Goal: Transaction & Acquisition: Purchase product/service

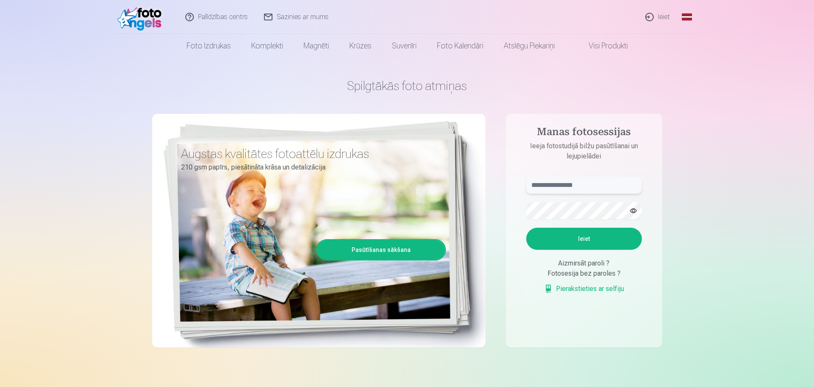
click at [562, 185] on input "text" at bounding box center [584, 185] width 116 height 17
type input "**********"
click at [630, 213] on button "button" at bounding box center [633, 211] width 16 height 16
click at [612, 236] on button "Ieiet" at bounding box center [584, 239] width 116 height 22
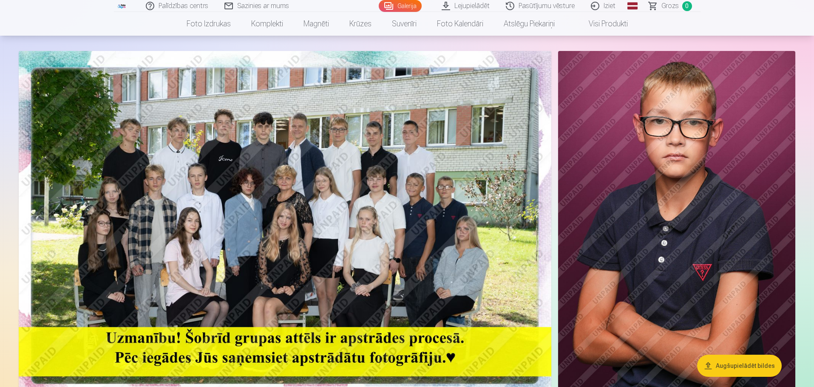
scroll to position [85, 0]
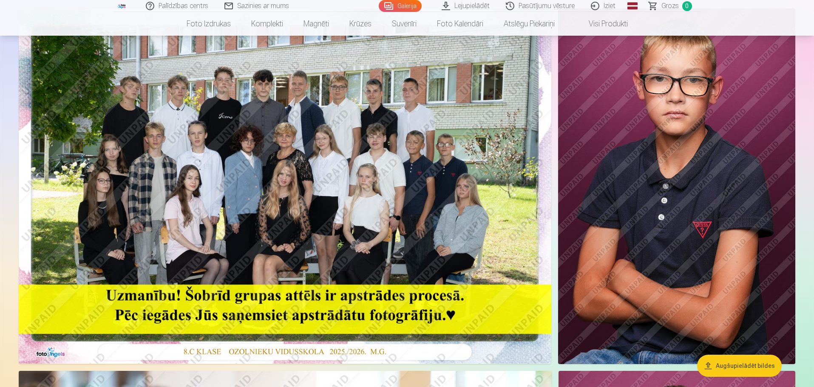
click at [415, 209] on img at bounding box center [285, 186] width 533 height 355
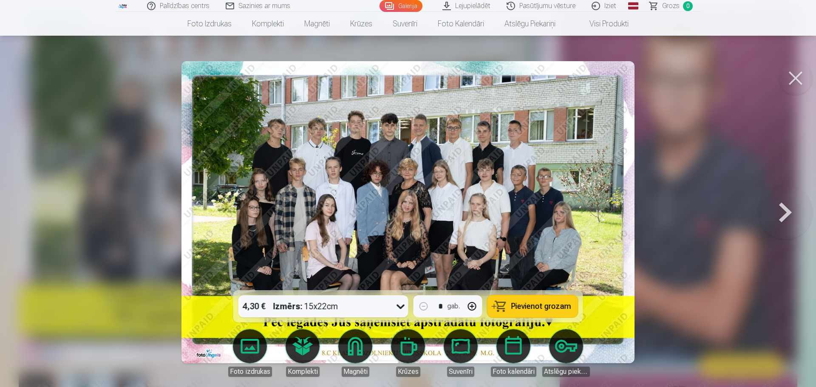
click at [797, 74] on button at bounding box center [796, 78] width 34 height 34
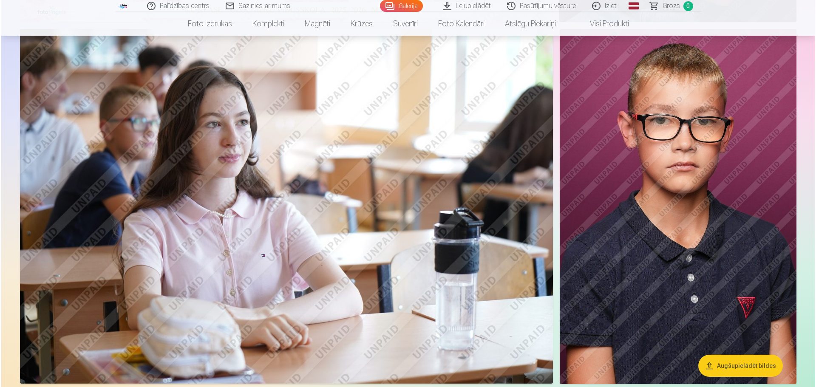
scroll to position [425, 0]
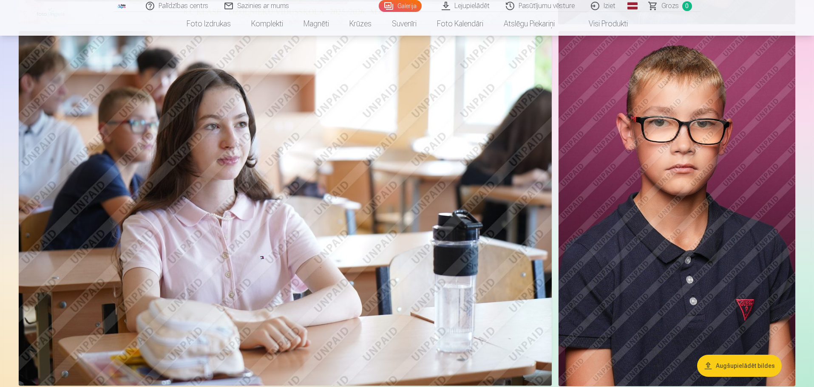
click at [696, 219] on img at bounding box center [677, 208] width 237 height 355
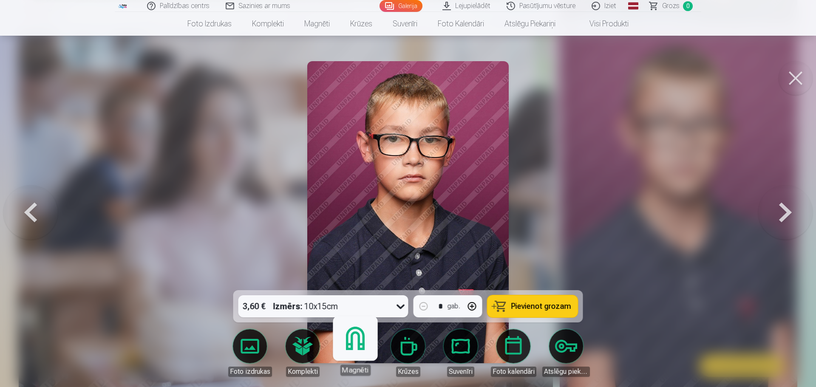
click at [345, 353] on link "Magnēti" at bounding box center [355, 350] width 52 height 52
click at [786, 88] on button at bounding box center [796, 78] width 34 height 34
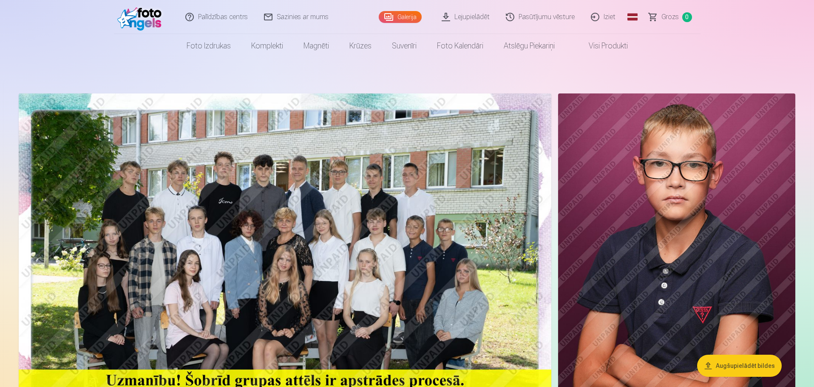
click at [478, 16] on link "Lejupielādēt" at bounding box center [466, 17] width 64 height 34
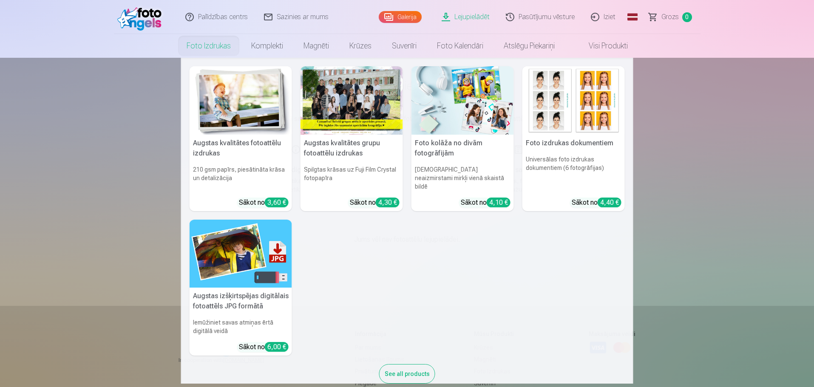
click at [211, 49] on link "Foto izdrukas" at bounding box center [208, 46] width 65 height 24
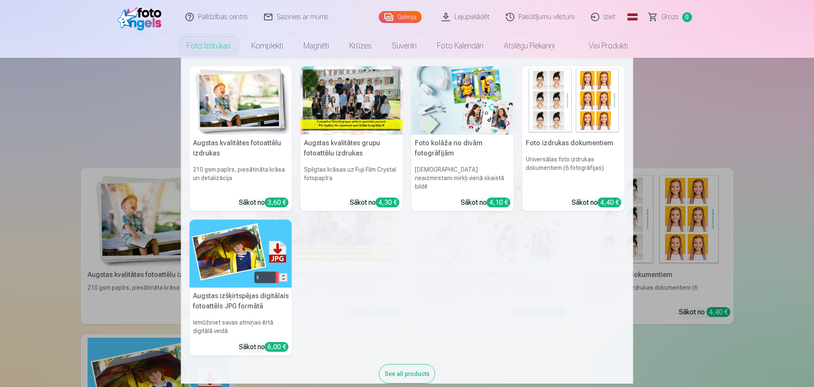
click at [111, 141] on nav "Augstas kvalitātes fotoattēlu izdrukas 210 gsm papīrs, piesātināta krāsa un det…" at bounding box center [407, 221] width 814 height 326
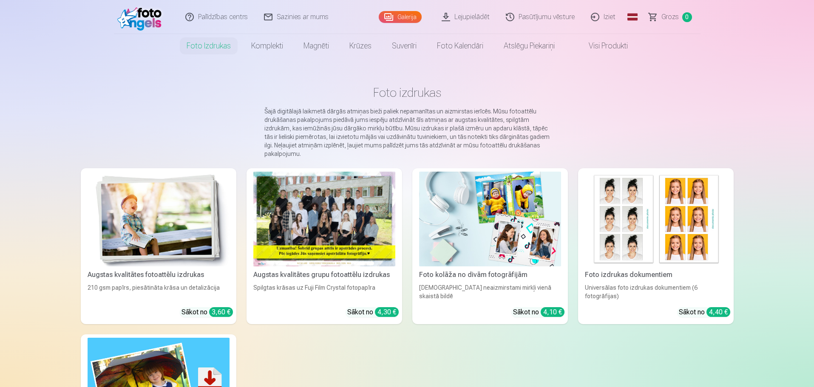
click at [596, 48] on link "Visi produkti" at bounding box center [601, 46] width 73 height 24
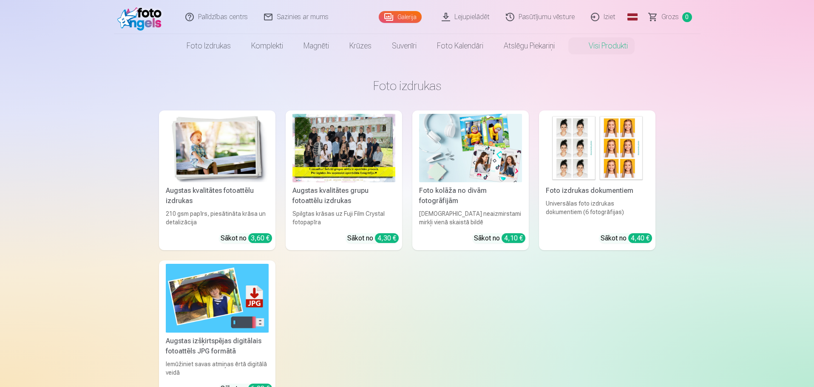
click at [311, 140] on div at bounding box center [343, 148] width 103 height 68
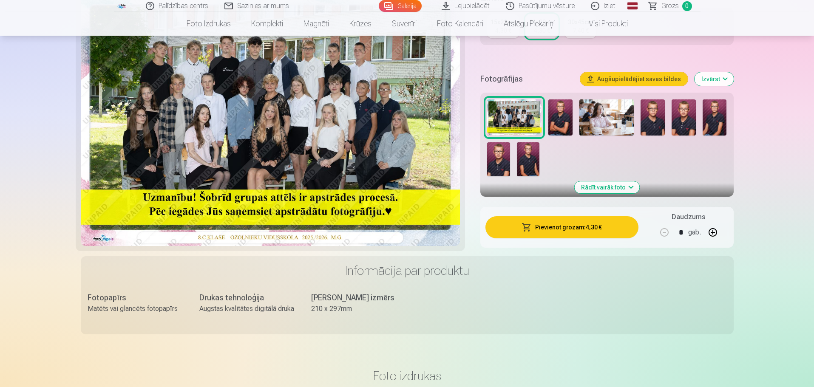
scroll to position [213, 0]
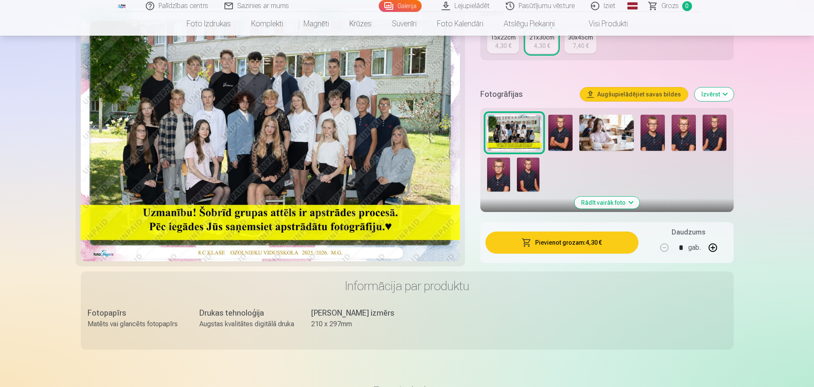
click at [569, 133] on img at bounding box center [560, 133] width 24 height 36
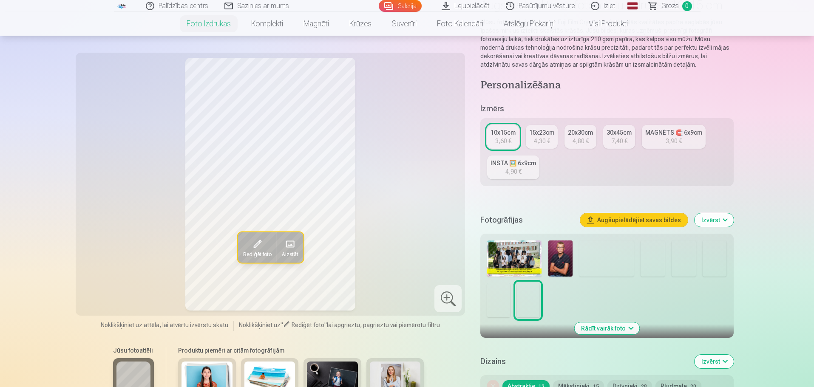
scroll to position [85, 0]
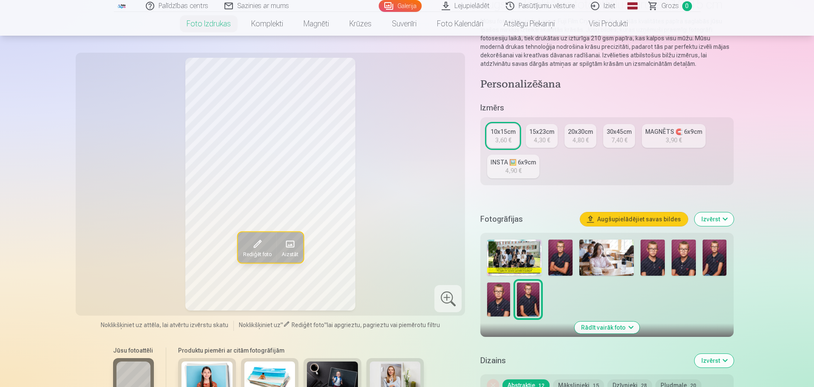
click at [601, 259] on img at bounding box center [606, 258] width 54 height 36
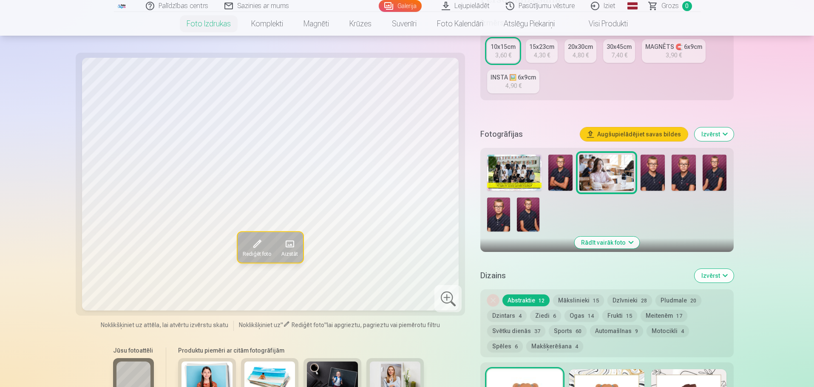
scroll to position [0, 0]
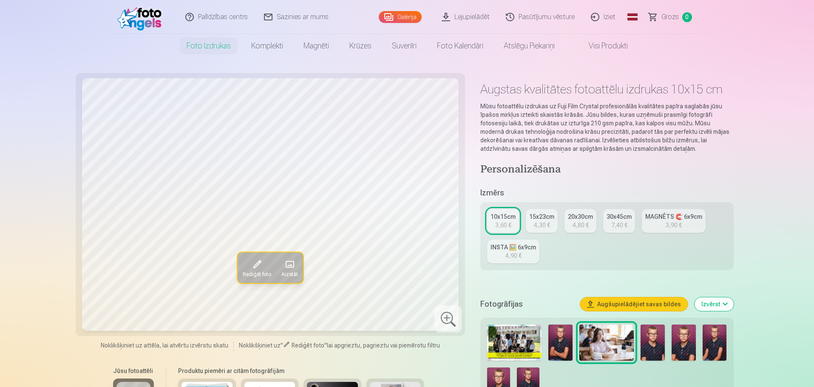
click at [568, 331] on img at bounding box center [560, 343] width 24 height 36
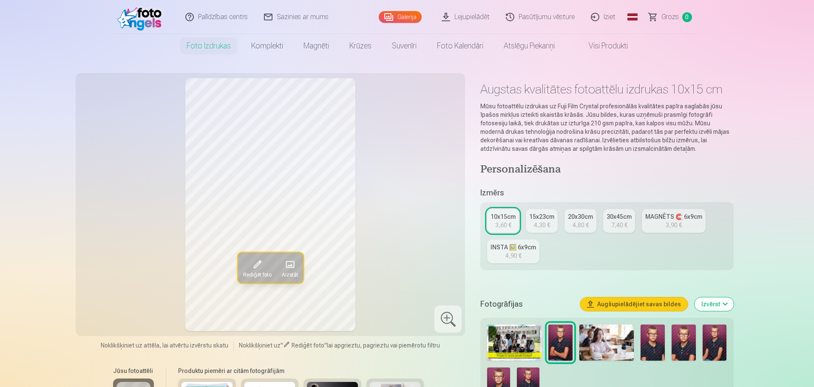
click at [604, 21] on link "Iziet" at bounding box center [603, 17] width 41 height 34
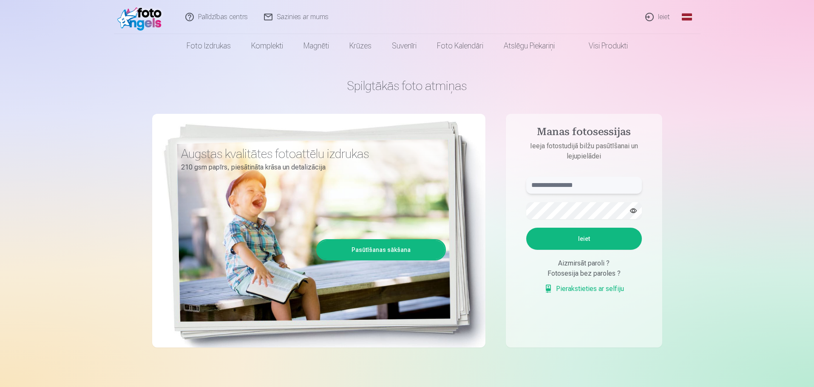
type input "**********"
click at [655, 23] on link "Ieiet" at bounding box center [658, 17] width 41 height 34
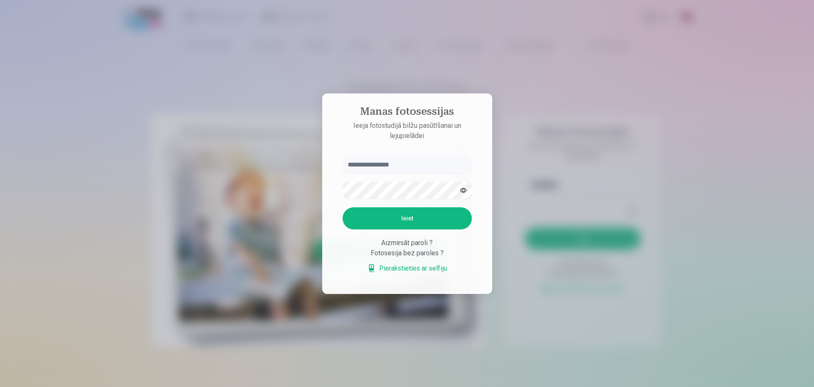
type input "**********"
